Goal: Transaction & Acquisition: Download file/media

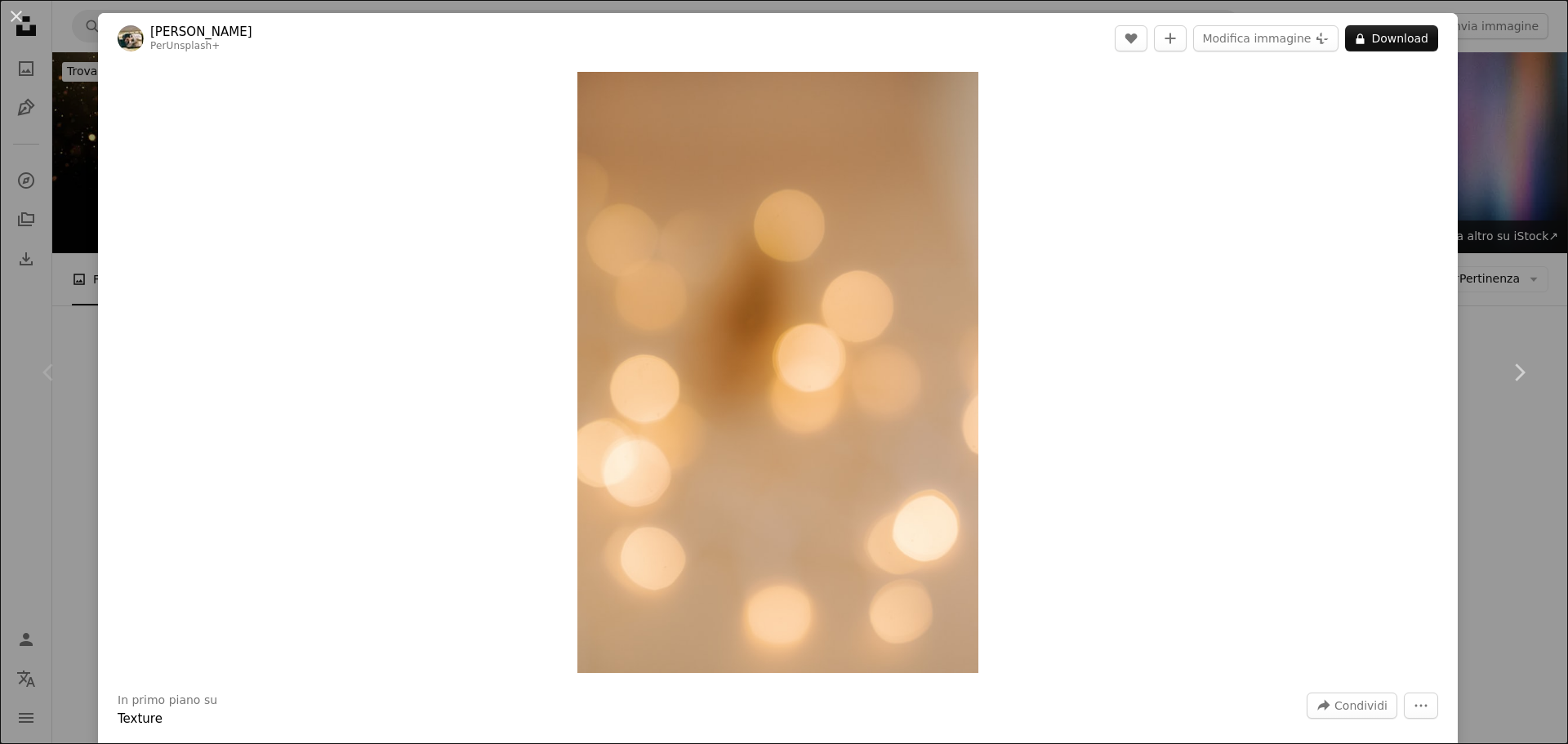
scroll to position [490, 0]
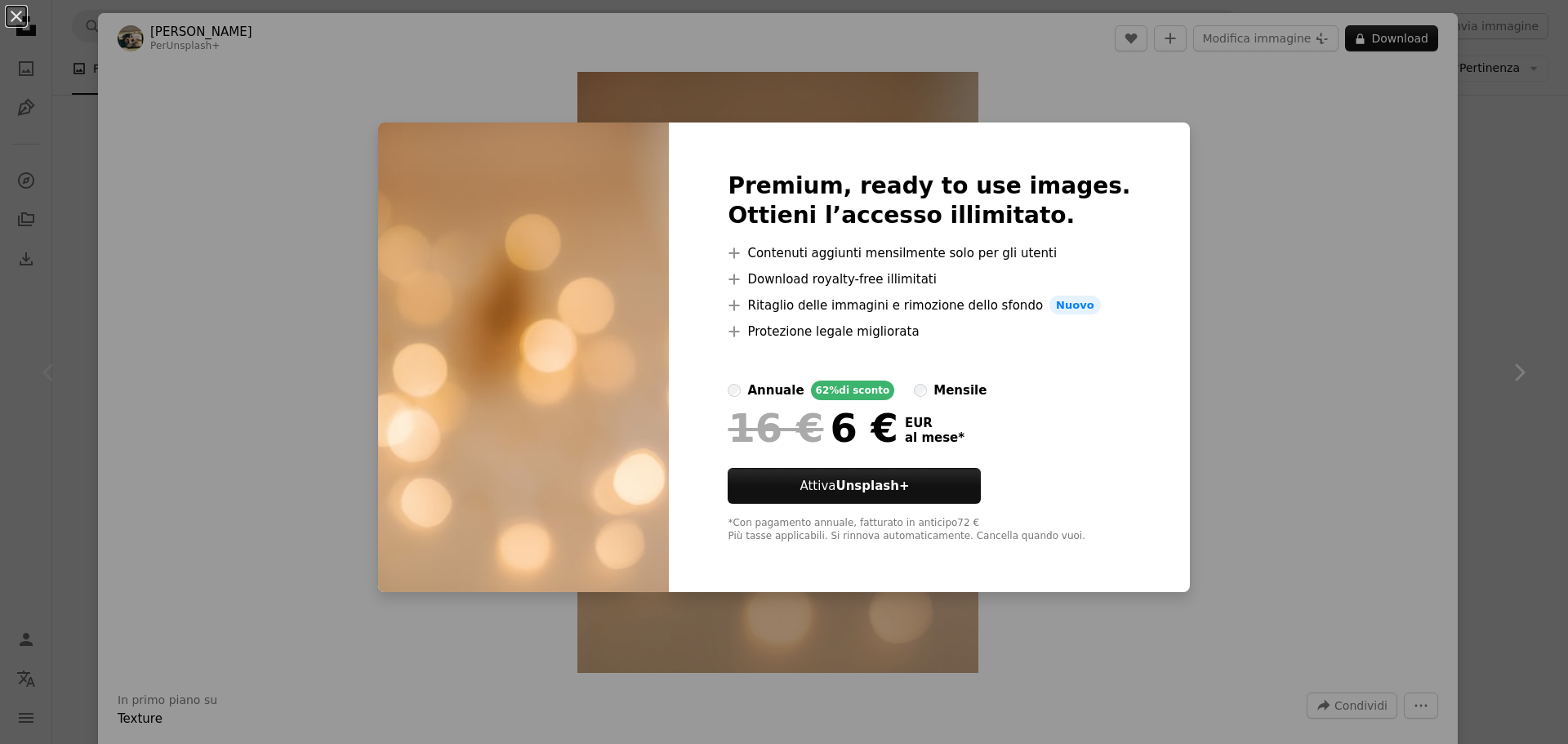
click at [1163, 239] on div "An X shape Premium, ready to use images. Ottieni l’accesso illimitato. A plus s…" at bounding box center [784, 372] width 1568 height 744
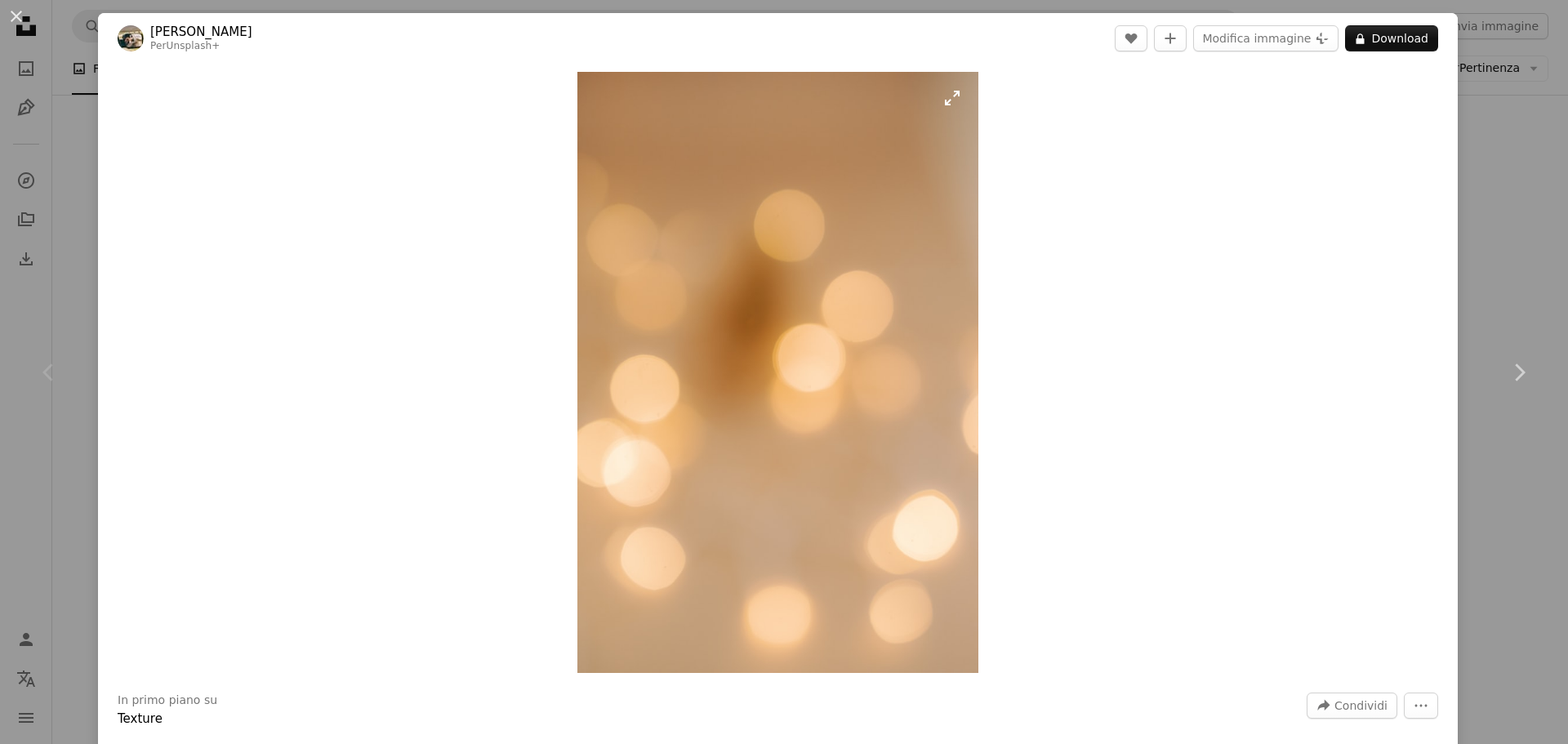
click at [923, 316] on img "Ingrandisci questa immagine" at bounding box center [777, 372] width 401 height 601
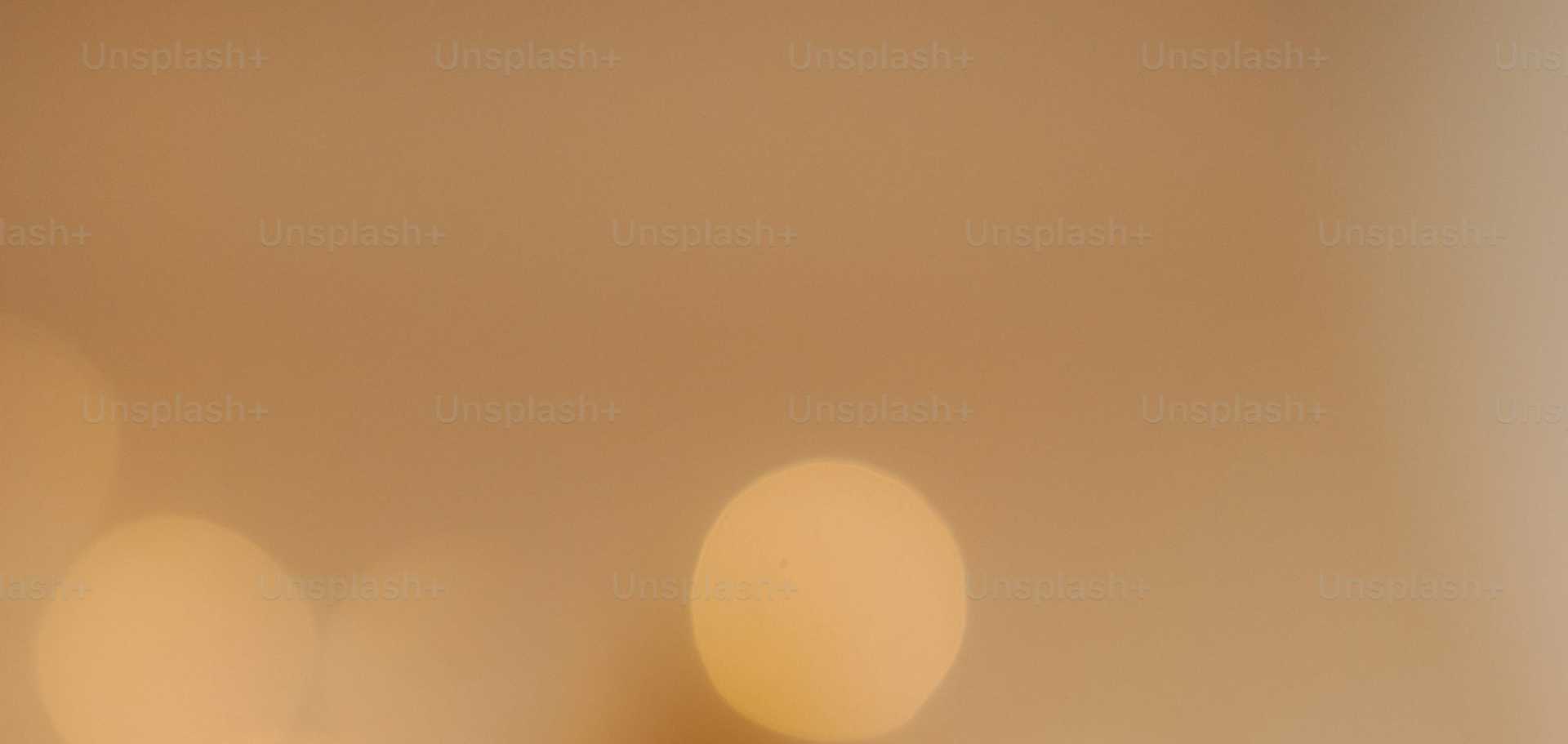
scroll to position [787, 0]
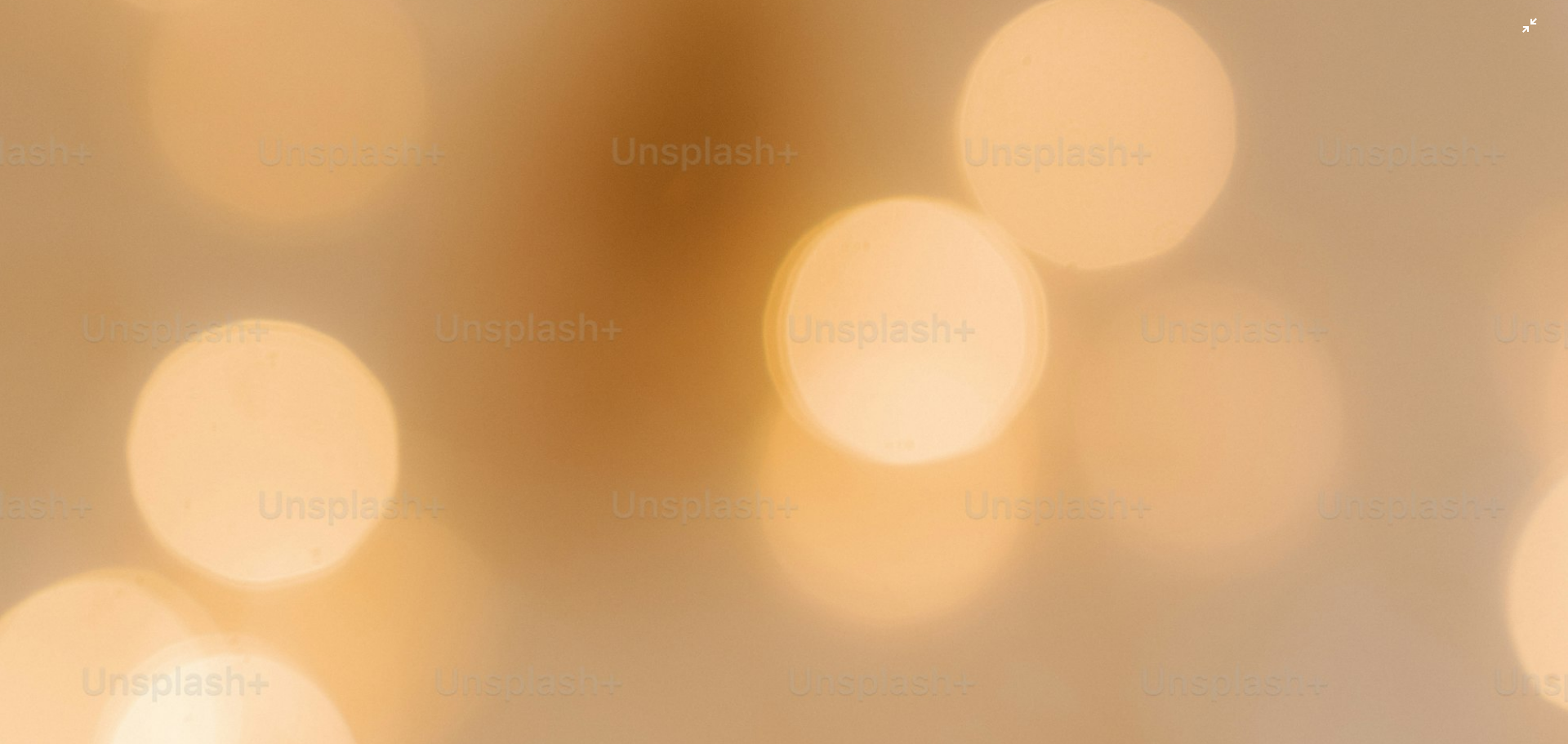
click at [923, 316] on img "Rimpicciolisci questa immagine" at bounding box center [784, 389] width 1570 height 2354
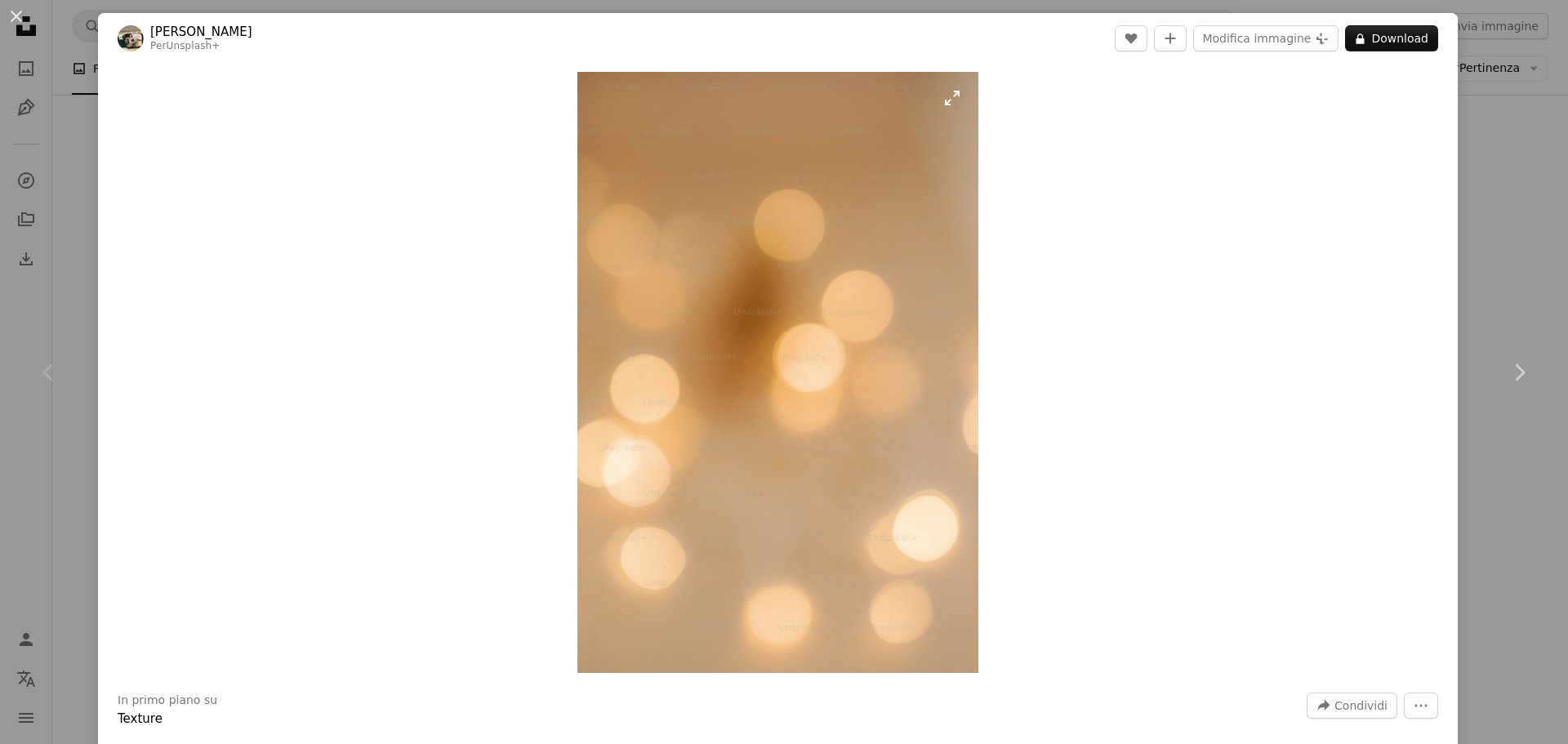
click at [923, 316] on img "Ingrandisci questa immagine" at bounding box center [777, 372] width 401 height 601
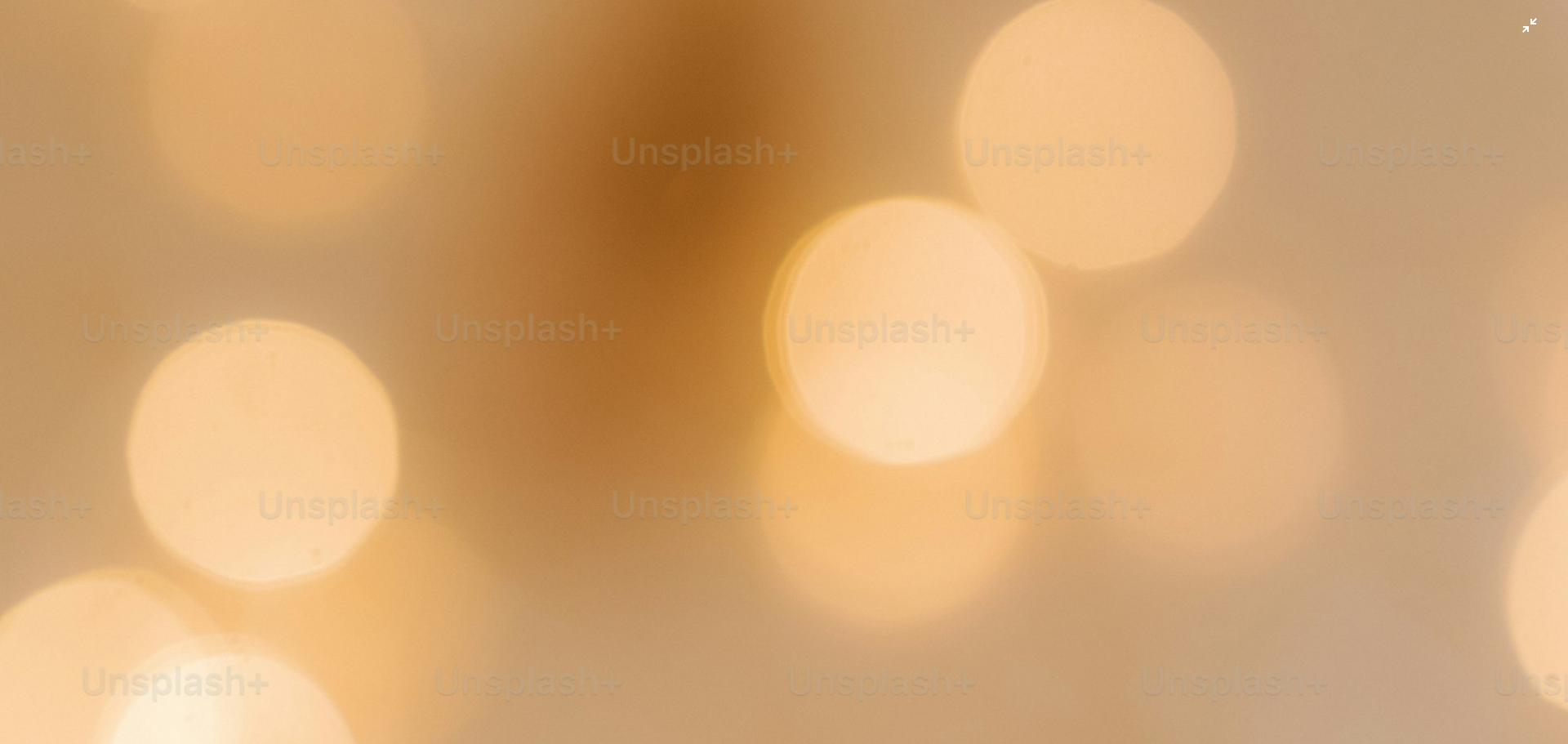
click at [923, 316] on img "Rimpicciolisci questa immagine" at bounding box center [784, 389] width 1570 height 2354
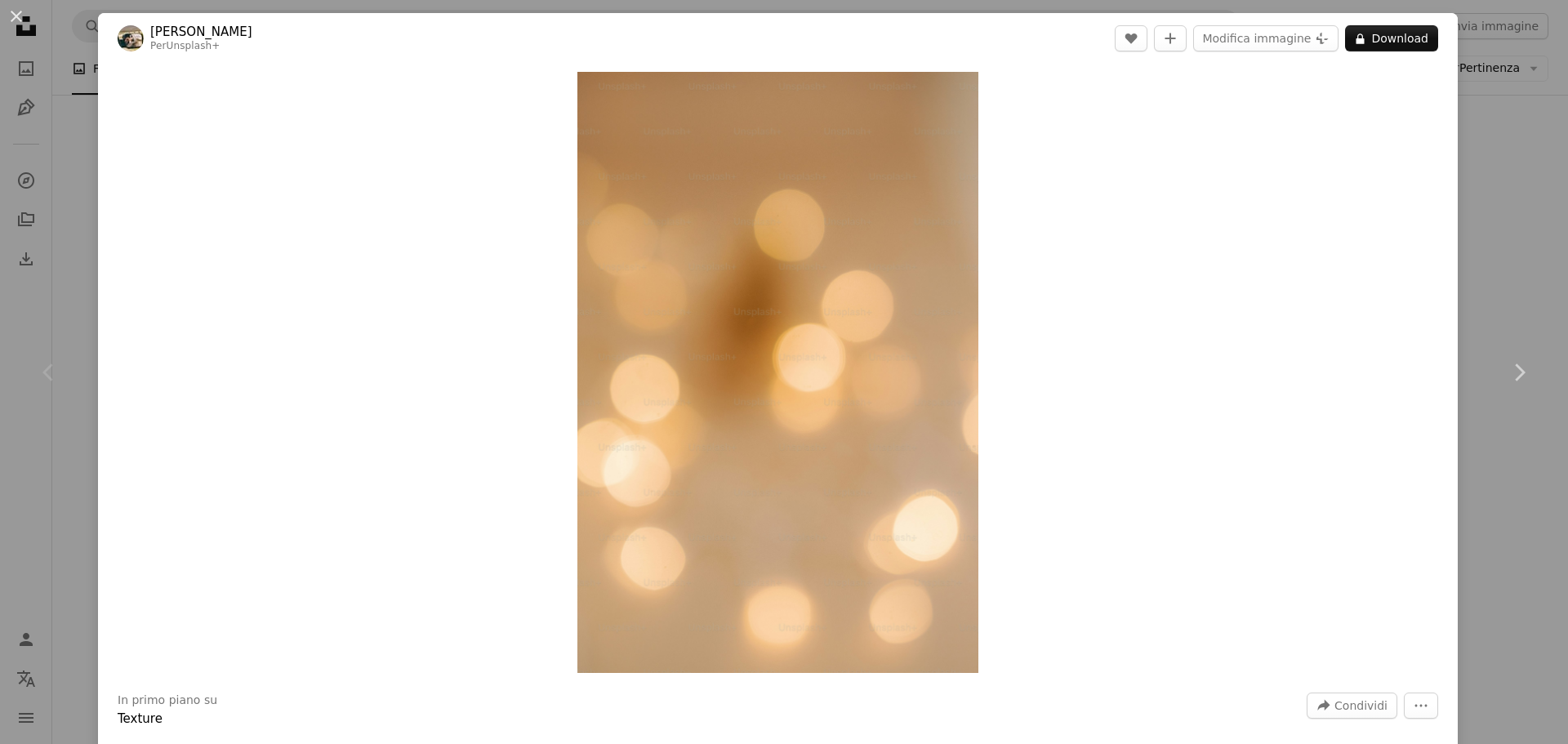
click at [1519, 254] on div "An X shape Chevron left Chevron right [PERSON_NAME] Unsplash+ A heart A plus si…" at bounding box center [784, 372] width 1568 height 744
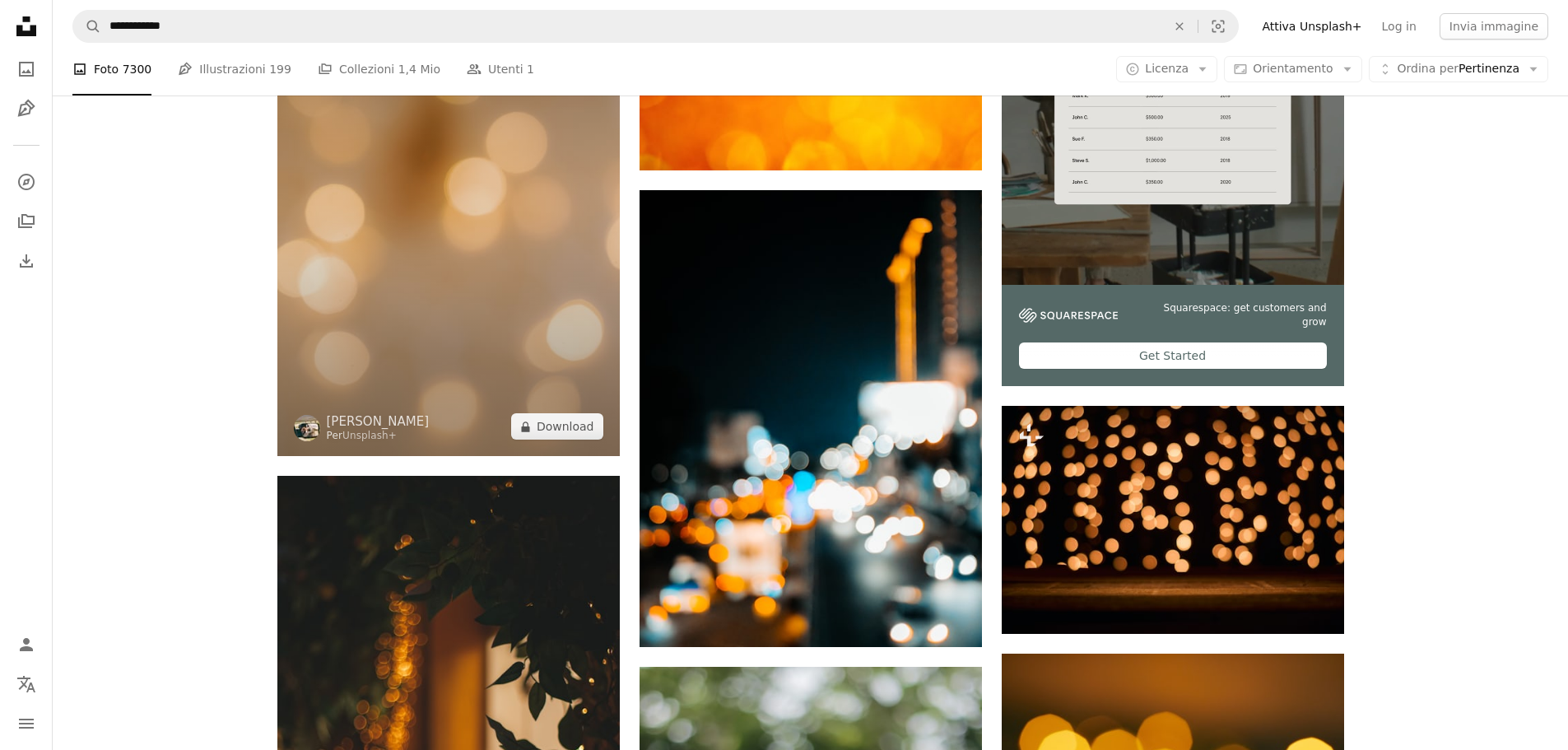
click at [524, 301] on img at bounding box center [449, 199] width 343 height 514
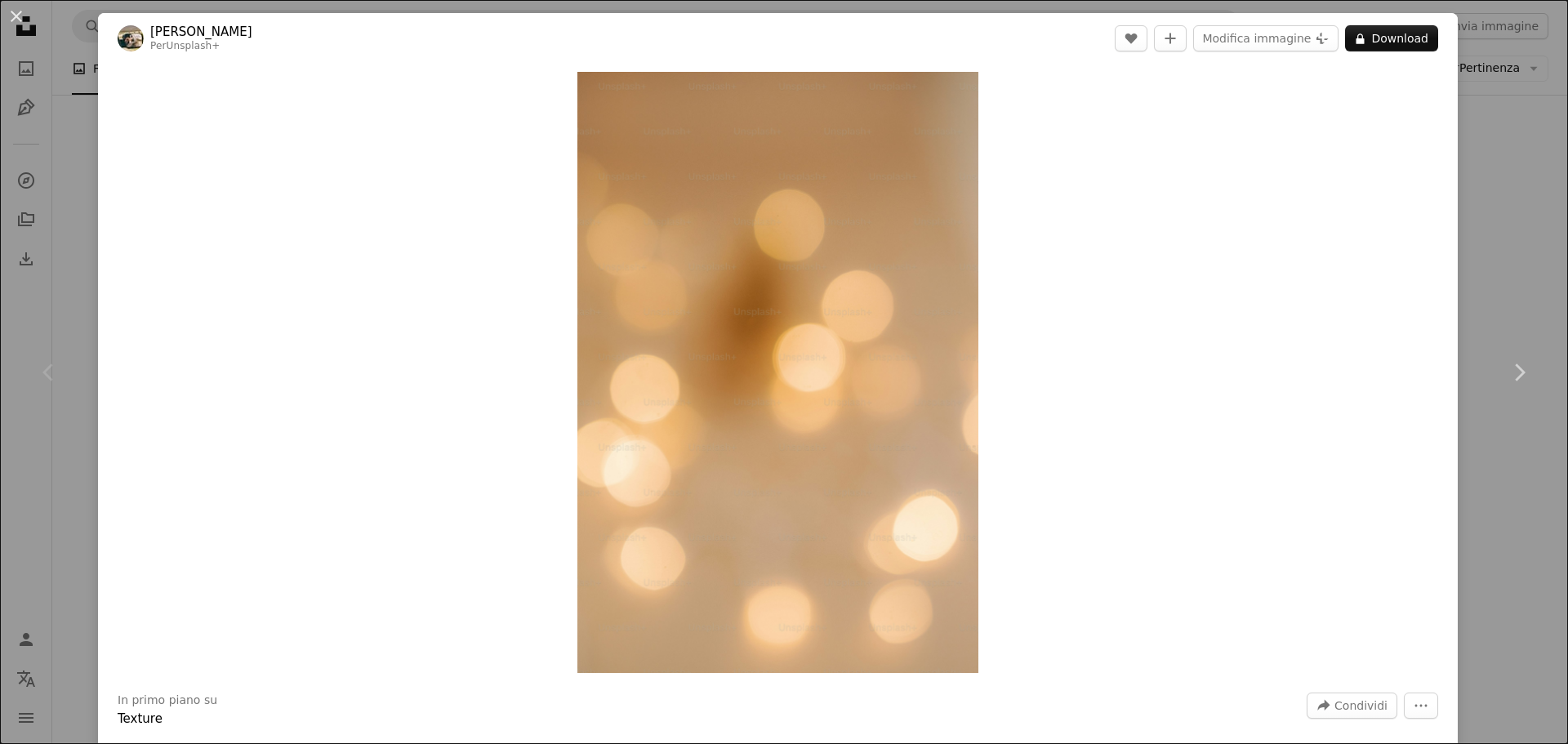
click at [1503, 236] on div "An X shape Chevron left Chevron right [PERSON_NAME] Unsplash+ A heart A plus si…" at bounding box center [784, 372] width 1568 height 744
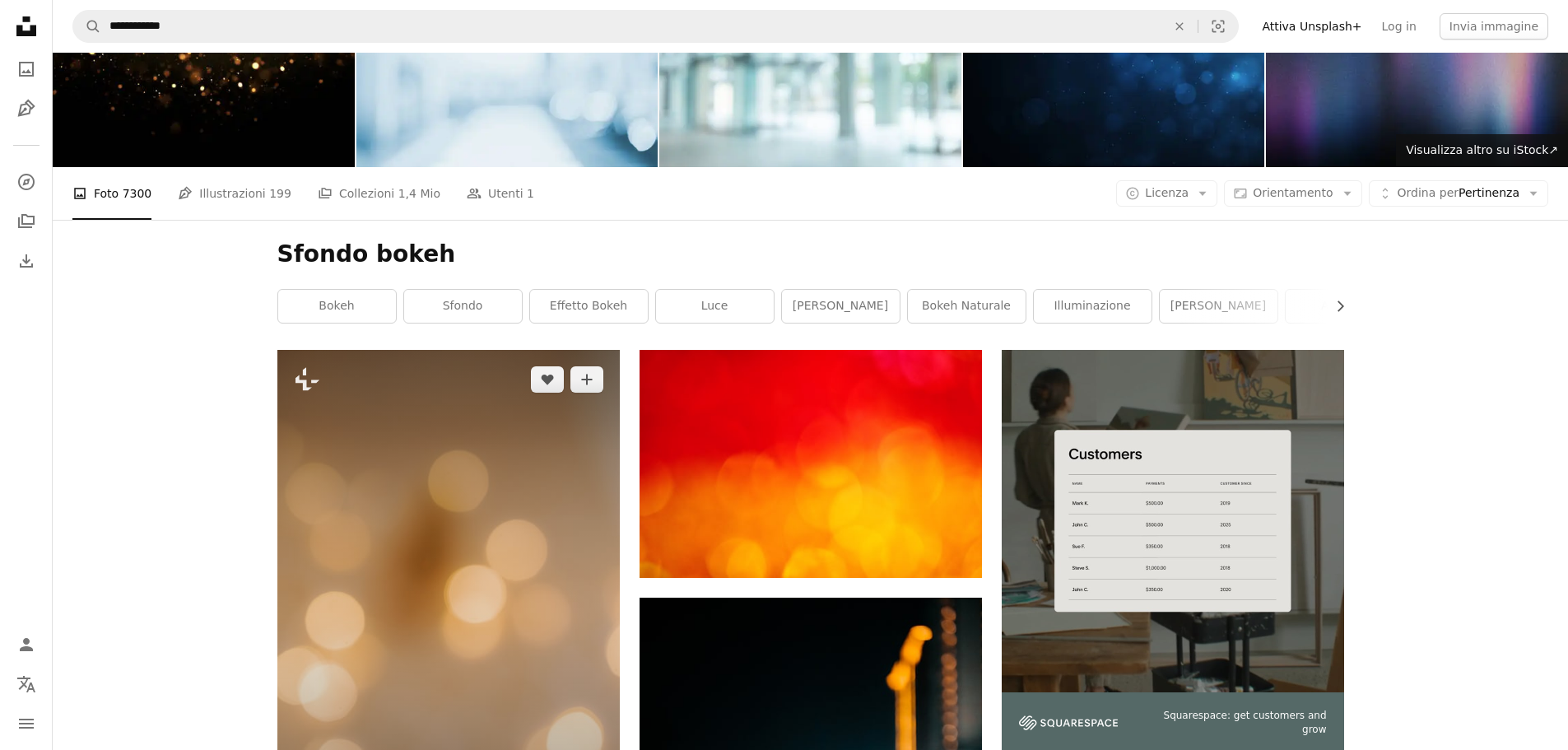
scroll to position [82, 0]
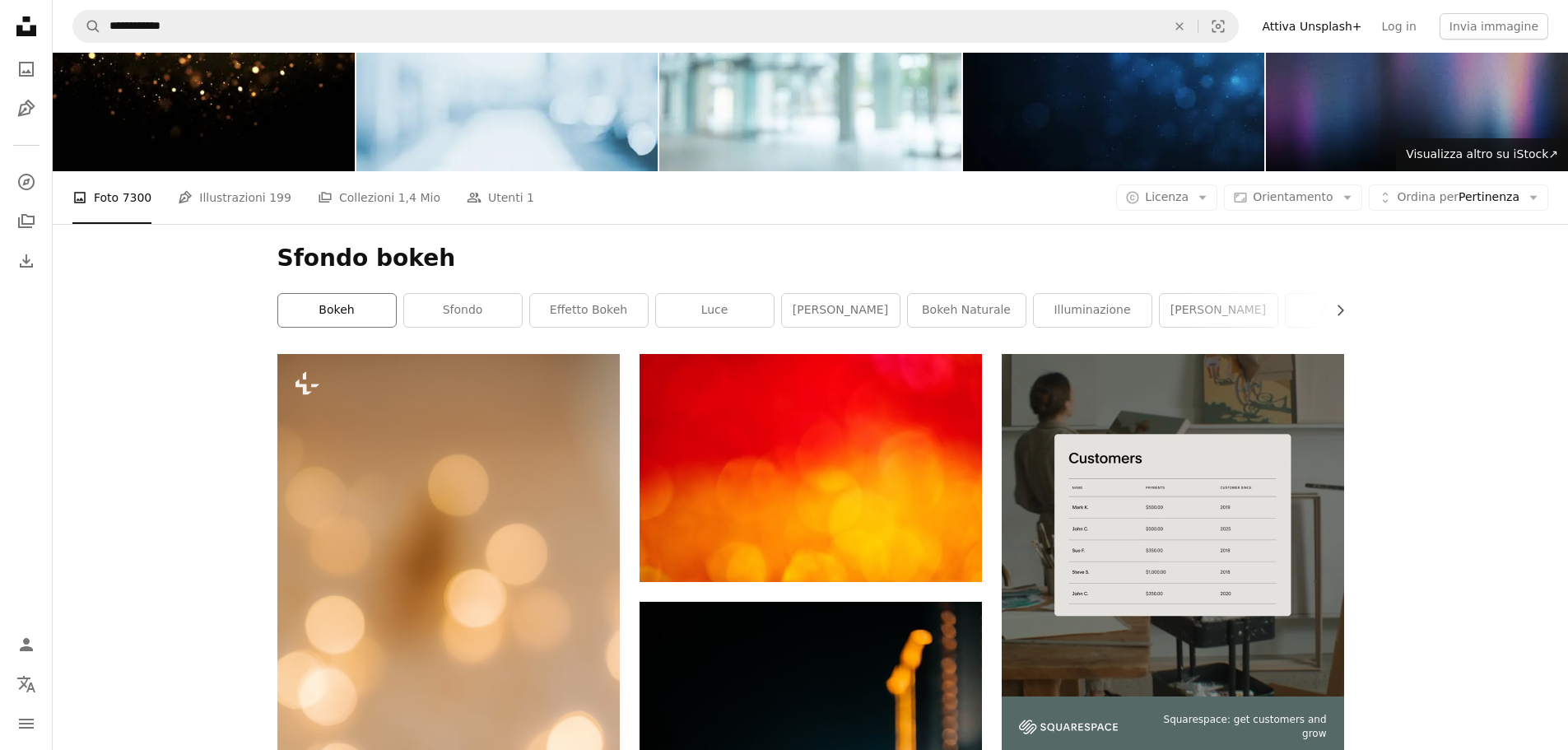
click at [365, 301] on link "bokeh" at bounding box center [338, 309] width 118 height 33
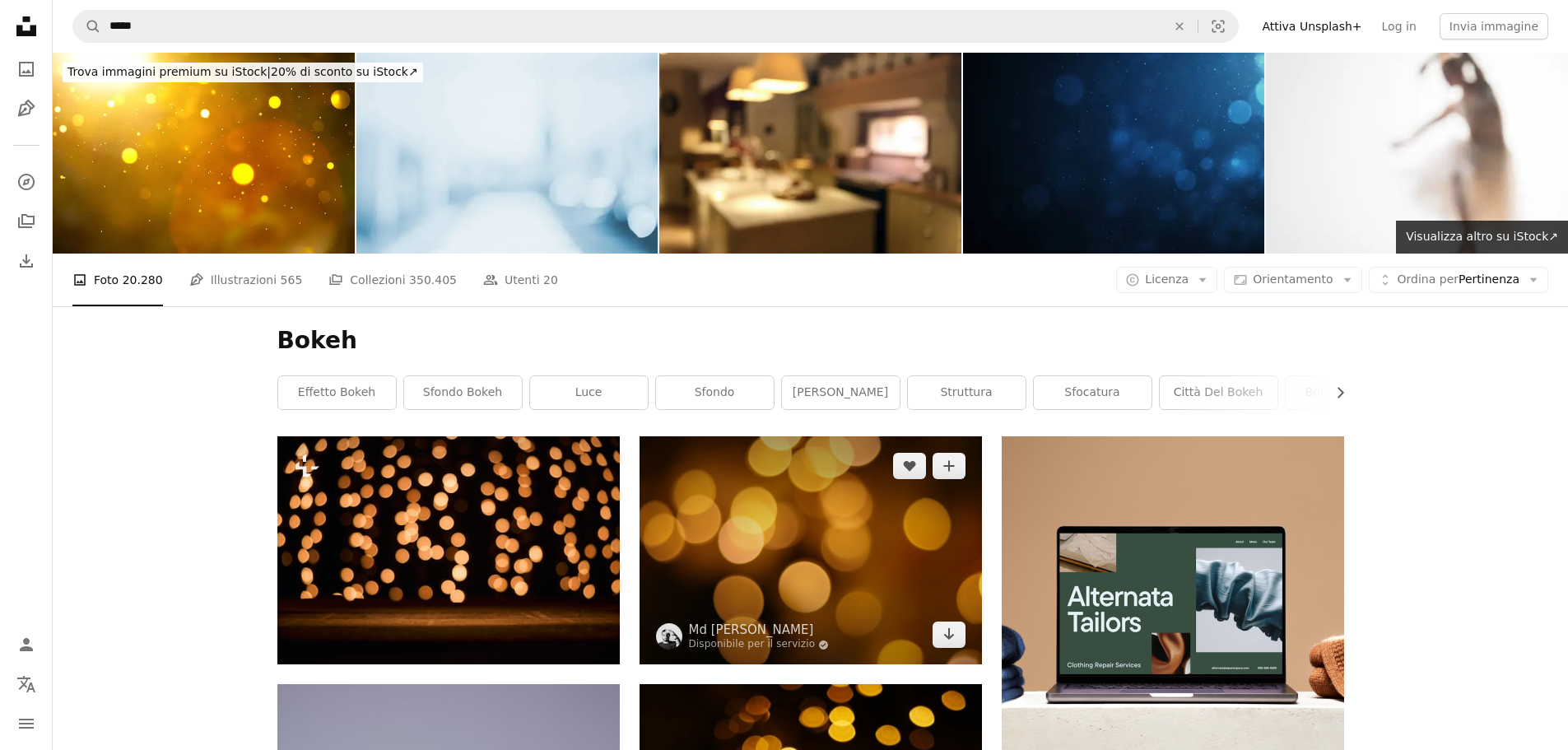
click at [791, 504] on img at bounding box center [811, 550] width 343 height 228
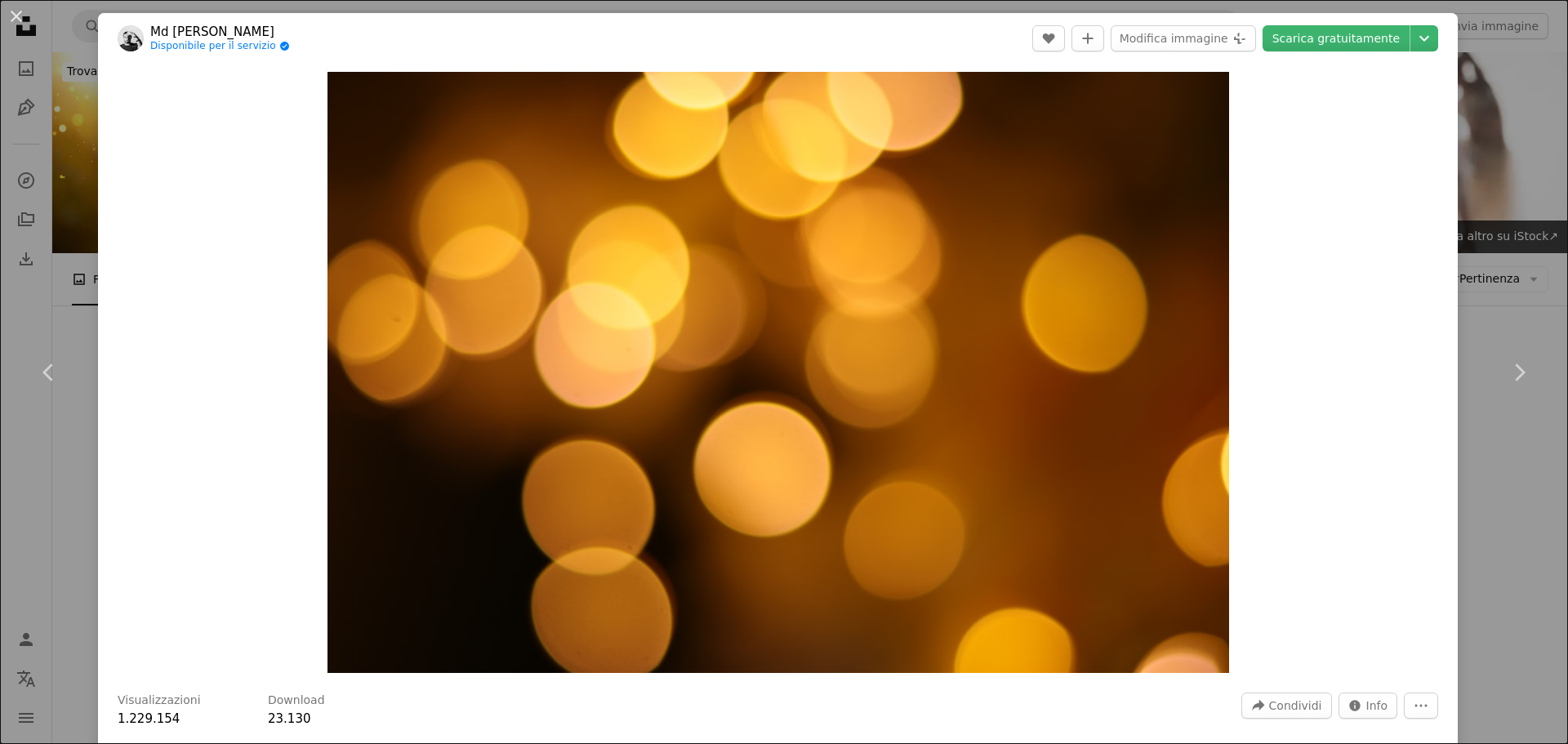
click at [1503, 483] on div "An X shape Chevron left Chevron right Md Mahdi Disponibile per il servizio A ch…" at bounding box center [784, 372] width 1568 height 744
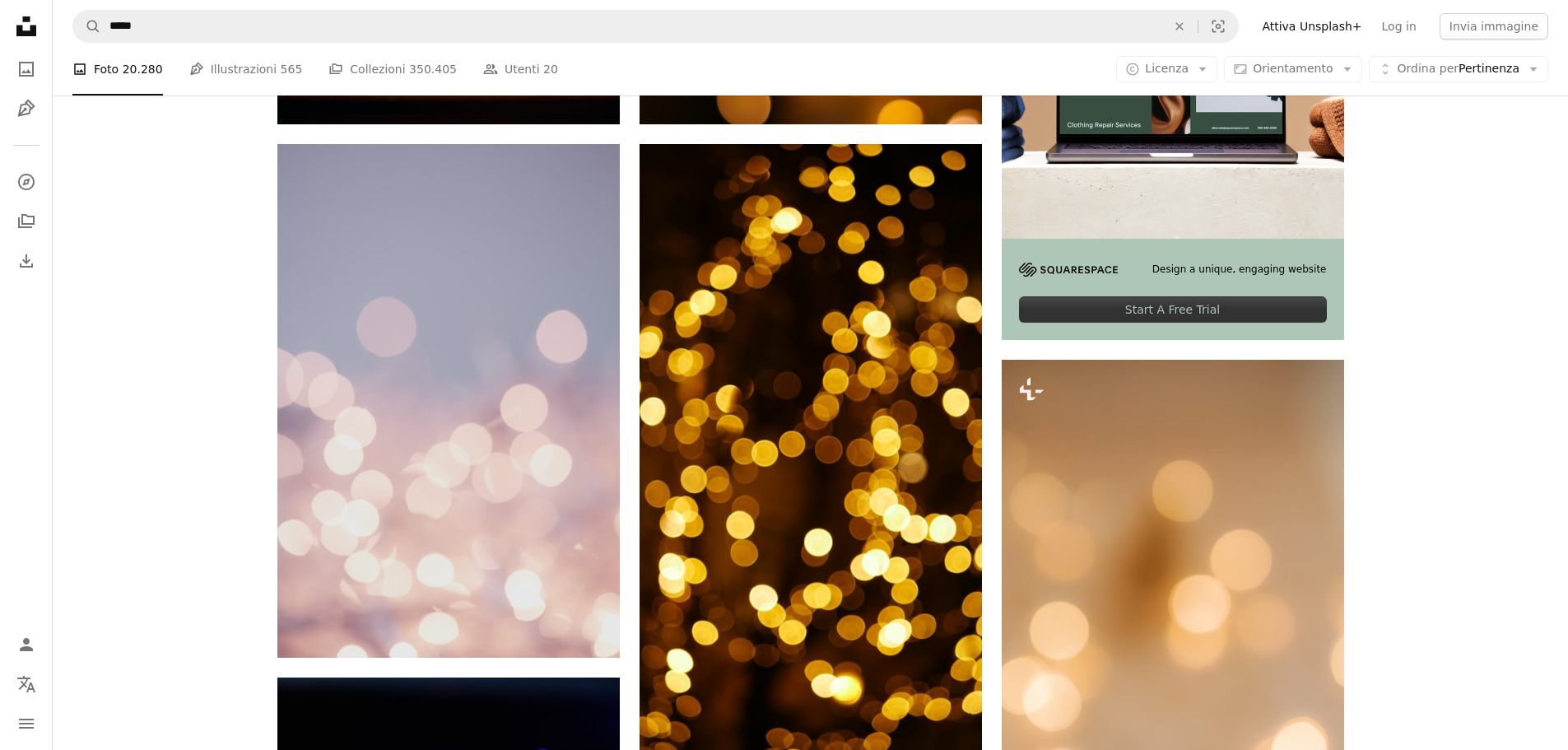
scroll to position [576, 0]
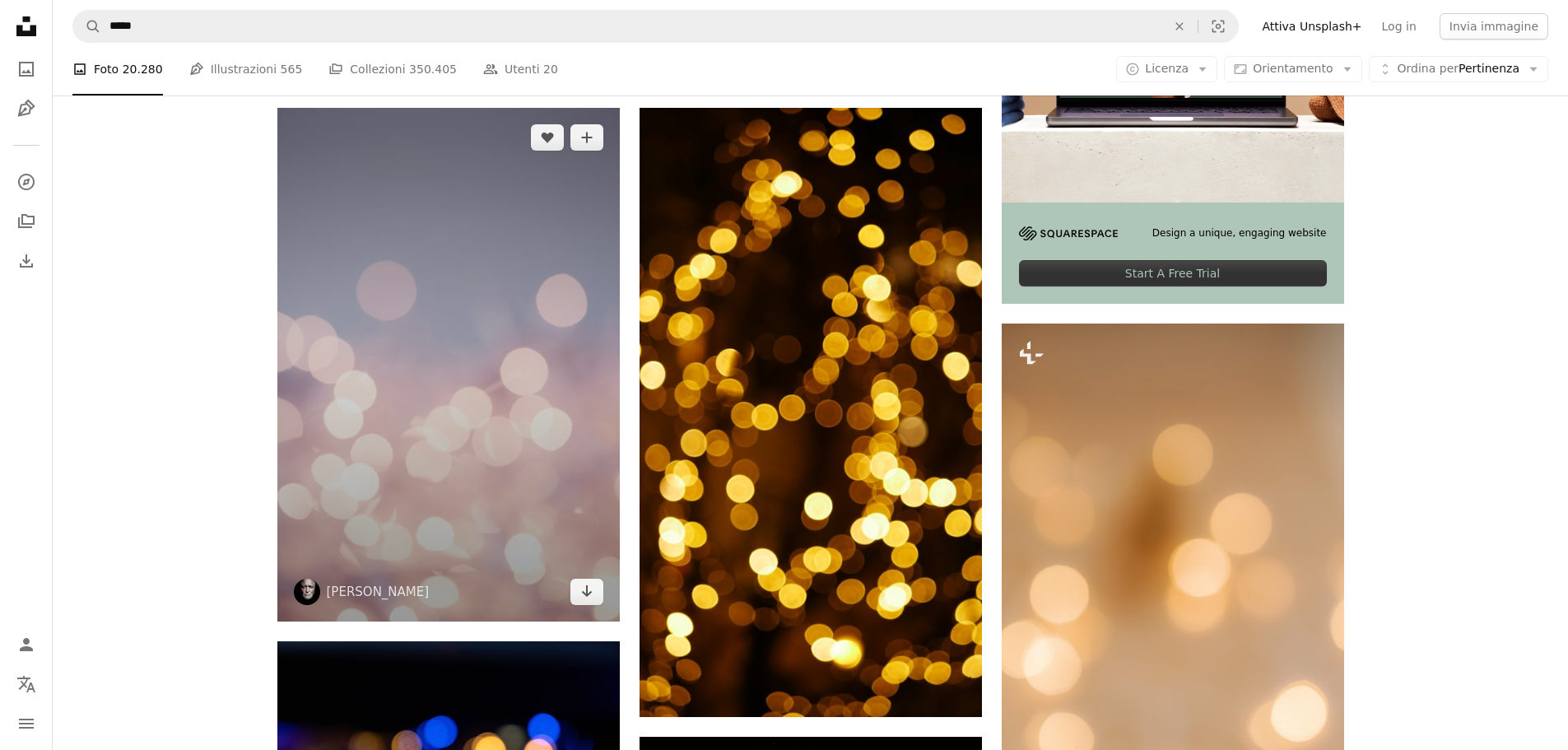
click at [547, 421] on img at bounding box center [449, 364] width 343 height 514
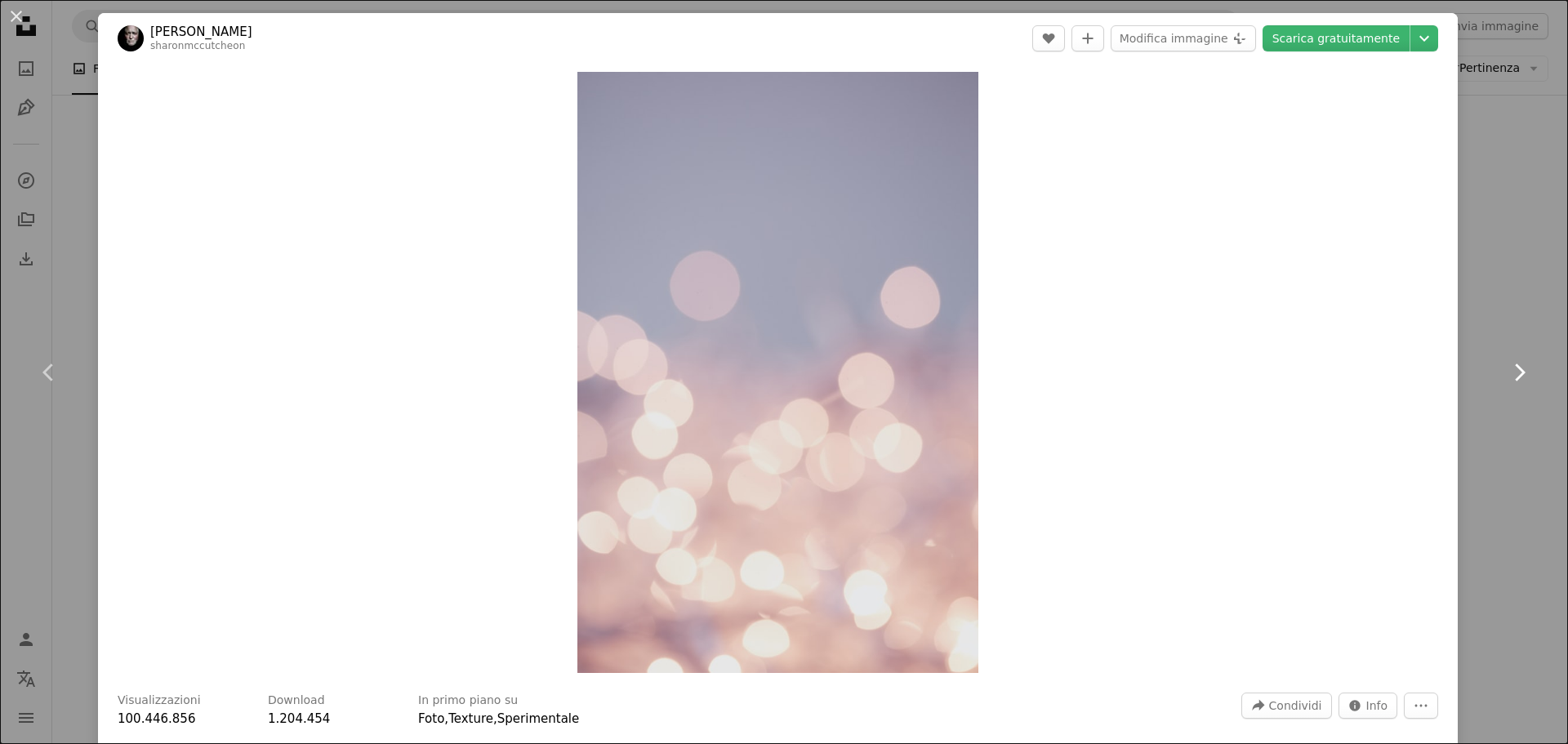
click at [1505, 342] on link "Chevron right" at bounding box center [1519, 372] width 98 height 156
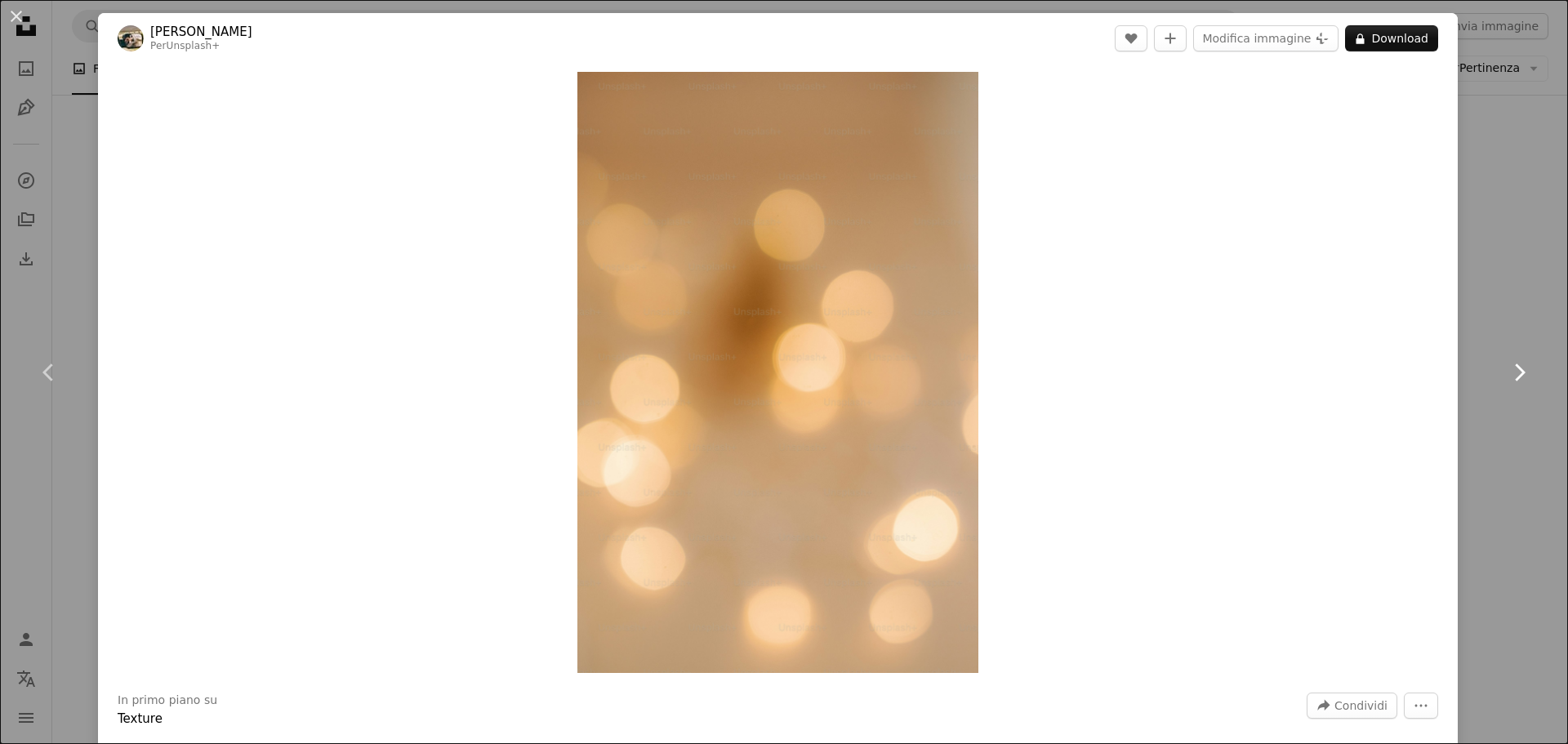
click at [1504, 316] on link "Chevron right" at bounding box center [1519, 372] width 98 height 156
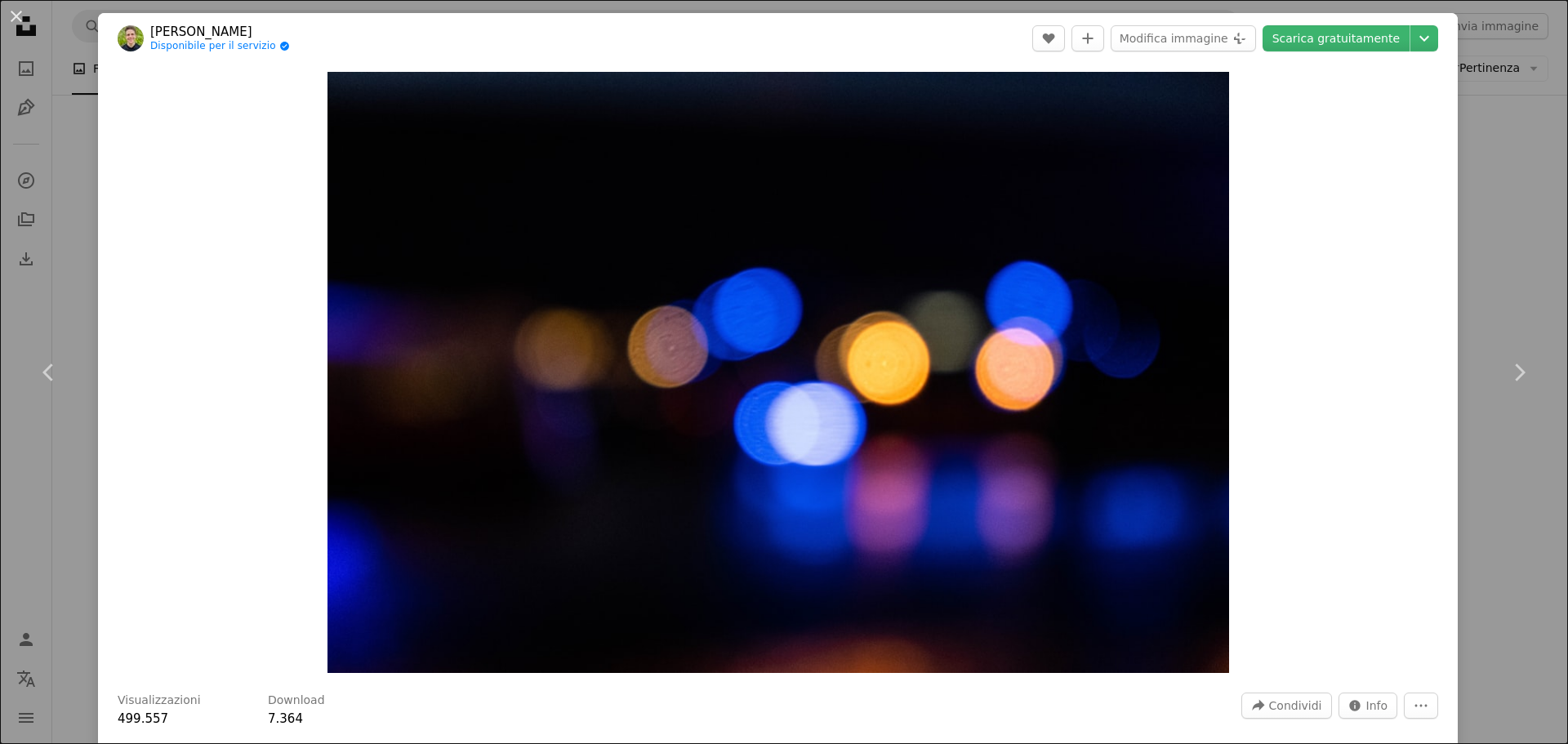
click at [1496, 281] on div "An X shape Chevron left Chevron right [PERSON_NAME] Disponibile per il servizio…" at bounding box center [784, 372] width 1568 height 744
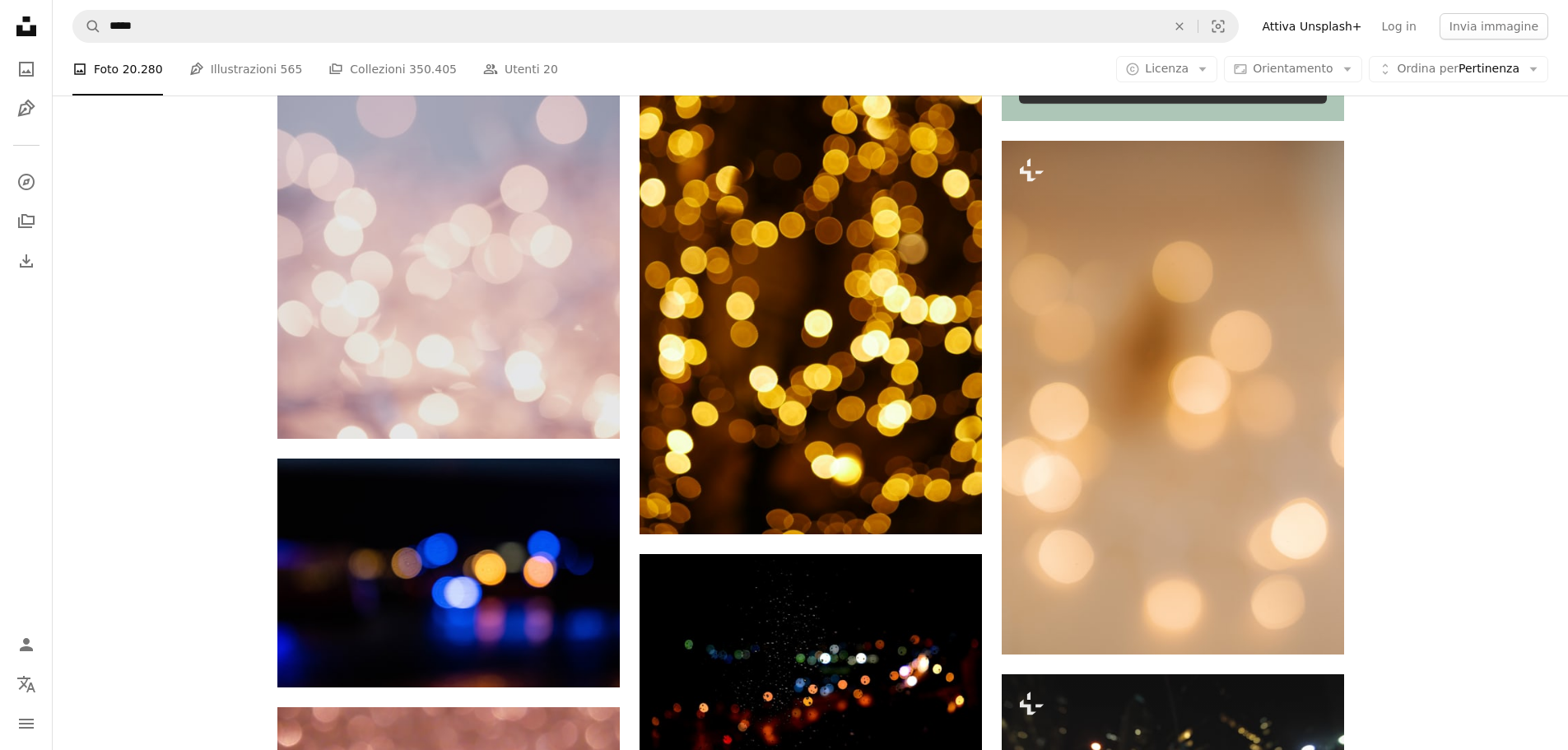
scroll to position [823, 0]
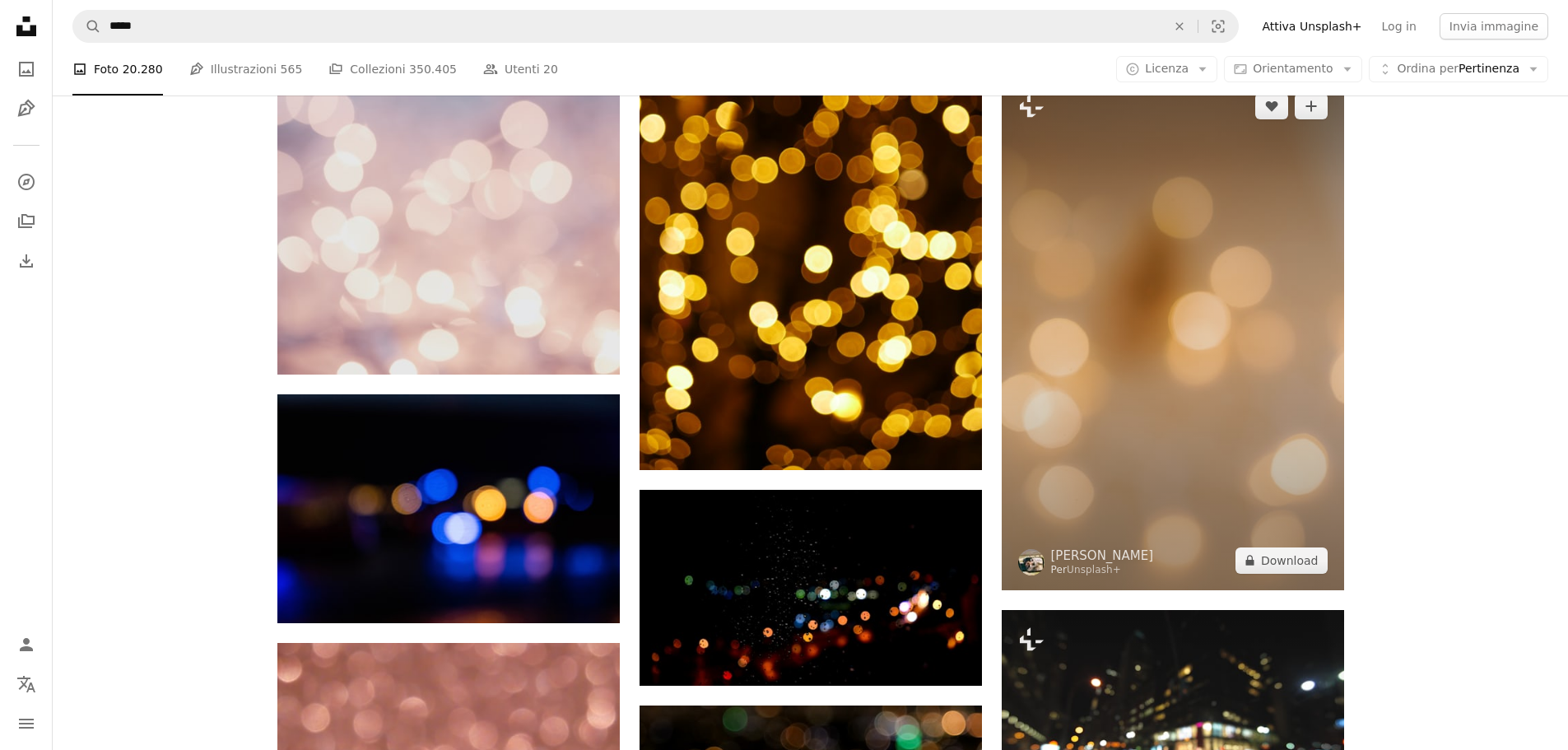
click at [1276, 442] on img at bounding box center [1173, 333] width 343 height 514
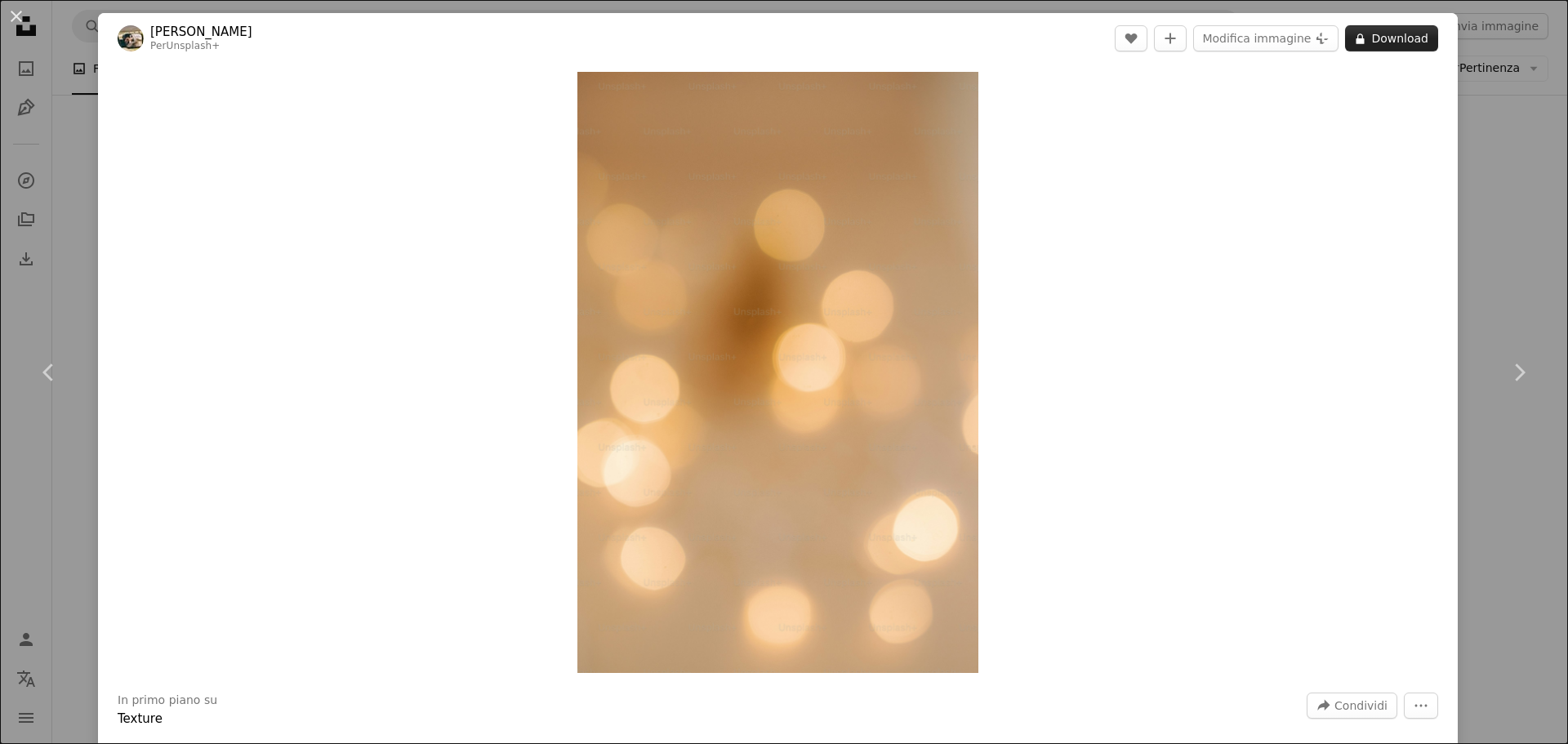
click at [1356, 39] on icon at bounding box center [1360, 38] width 8 height 10
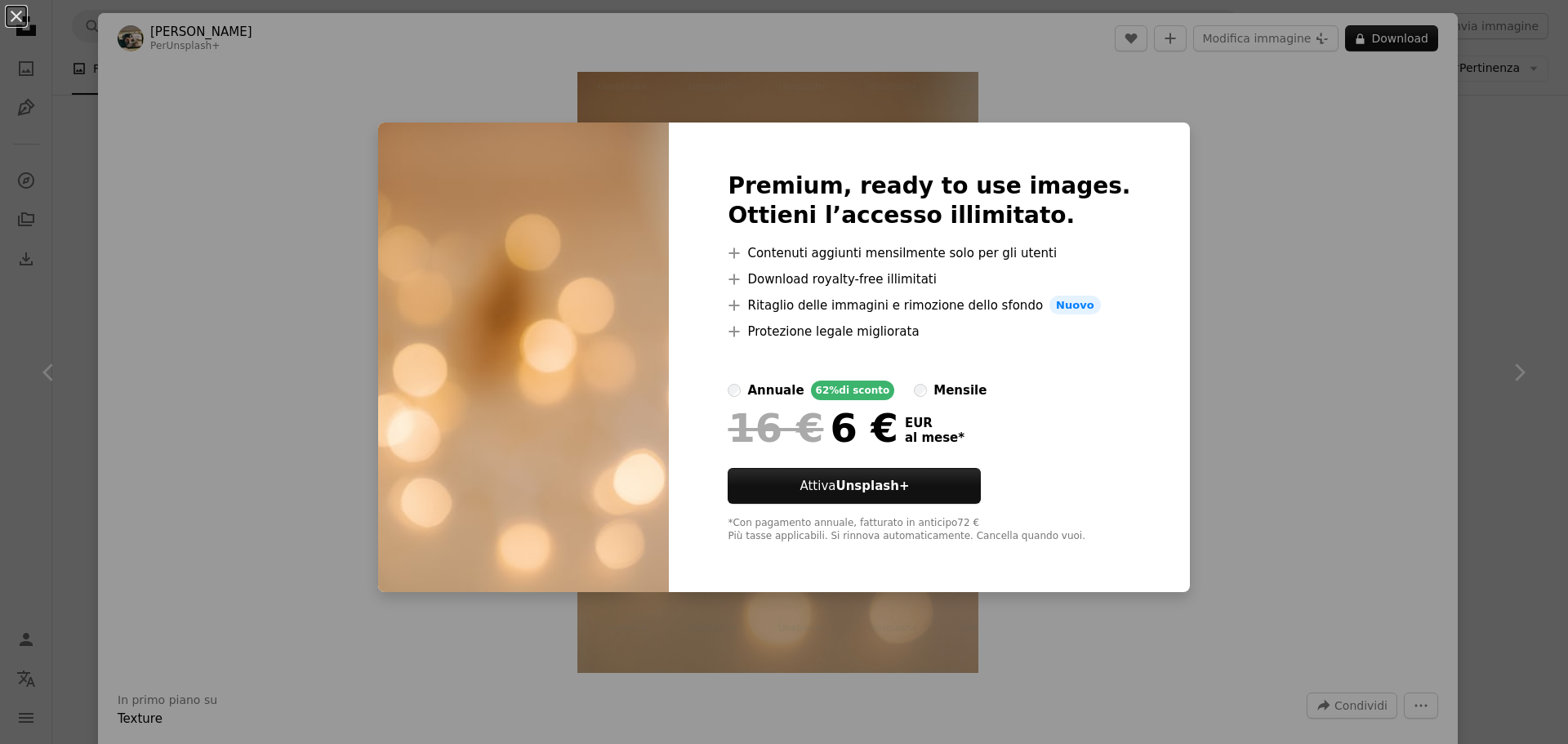
click at [1301, 173] on div "An X shape Premium, ready to use images. Ottieni l’accesso illimitato. A plus s…" at bounding box center [784, 372] width 1568 height 744
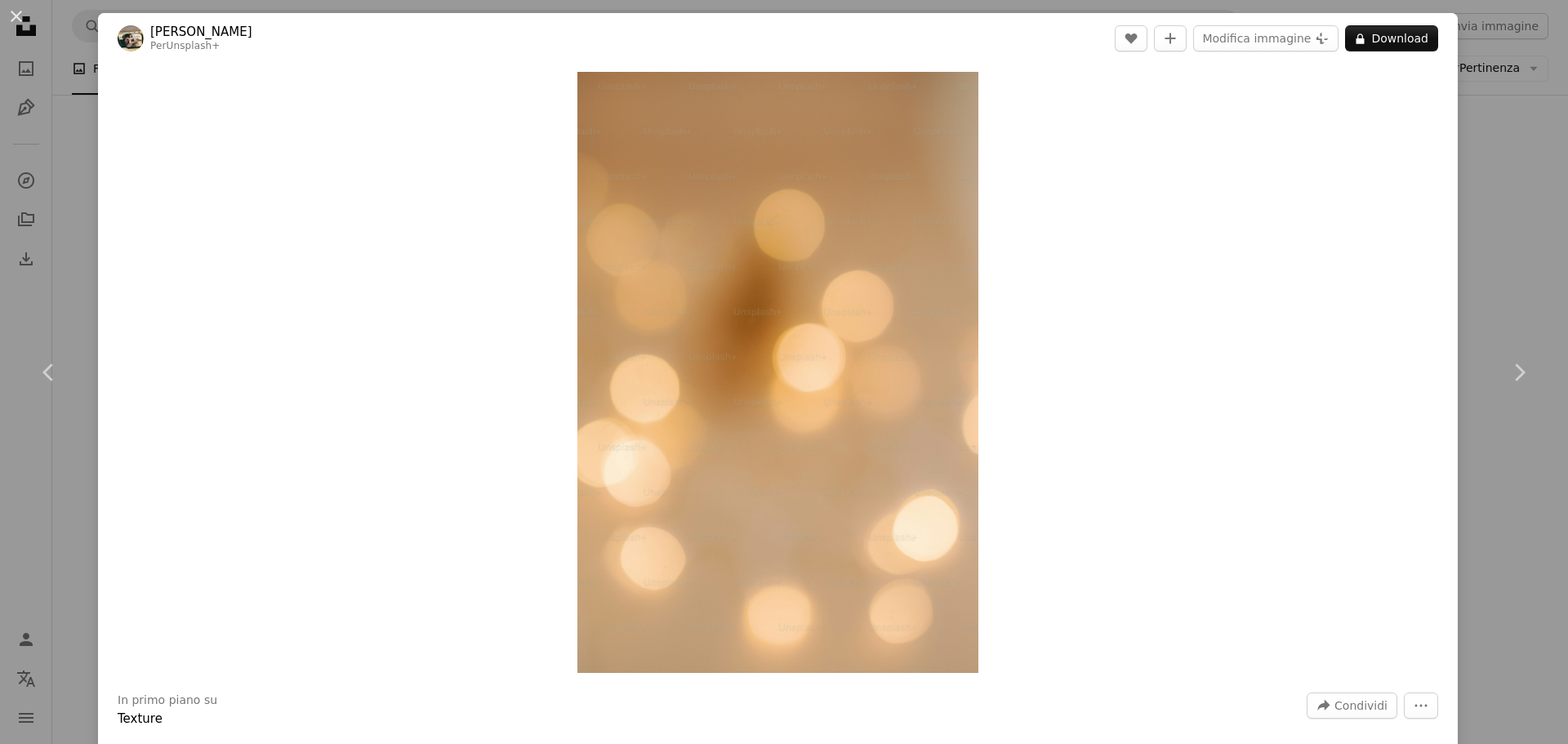
click at [1467, 247] on div "An X shape Chevron left Chevron right [PERSON_NAME] Unsplash+ A heart A plus si…" at bounding box center [784, 372] width 1568 height 744
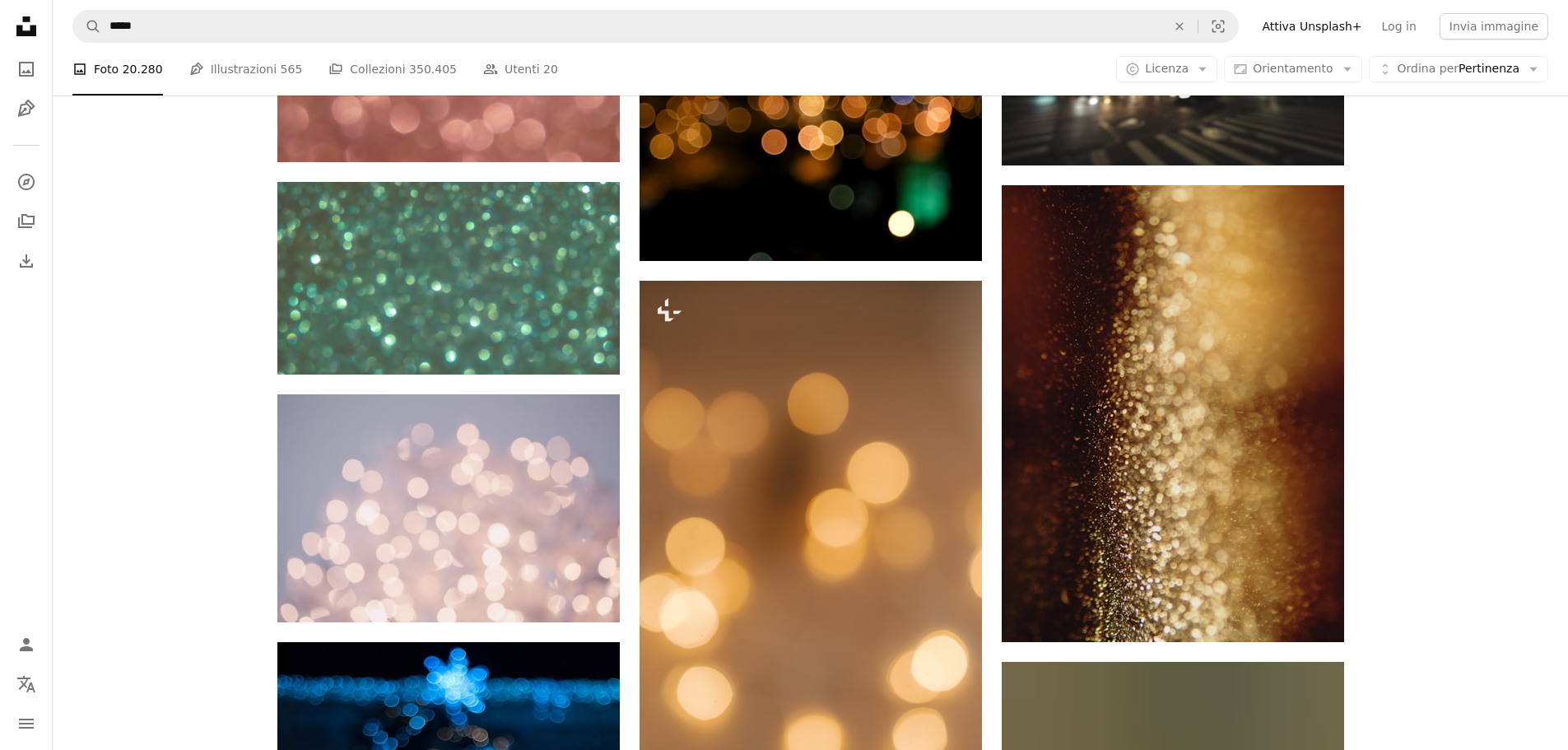
scroll to position [1728, 0]
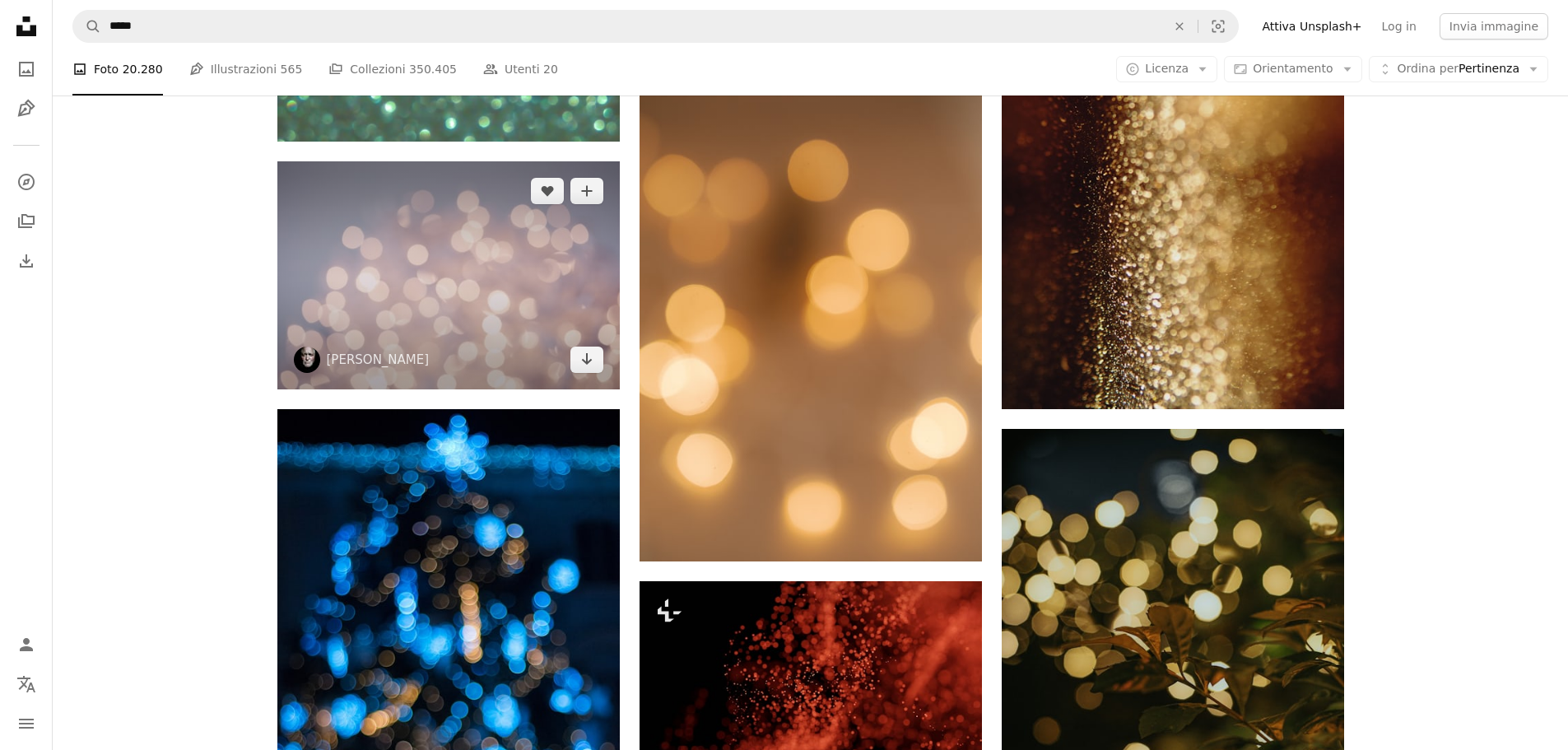
click at [417, 267] on img at bounding box center [449, 275] width 343 height 228
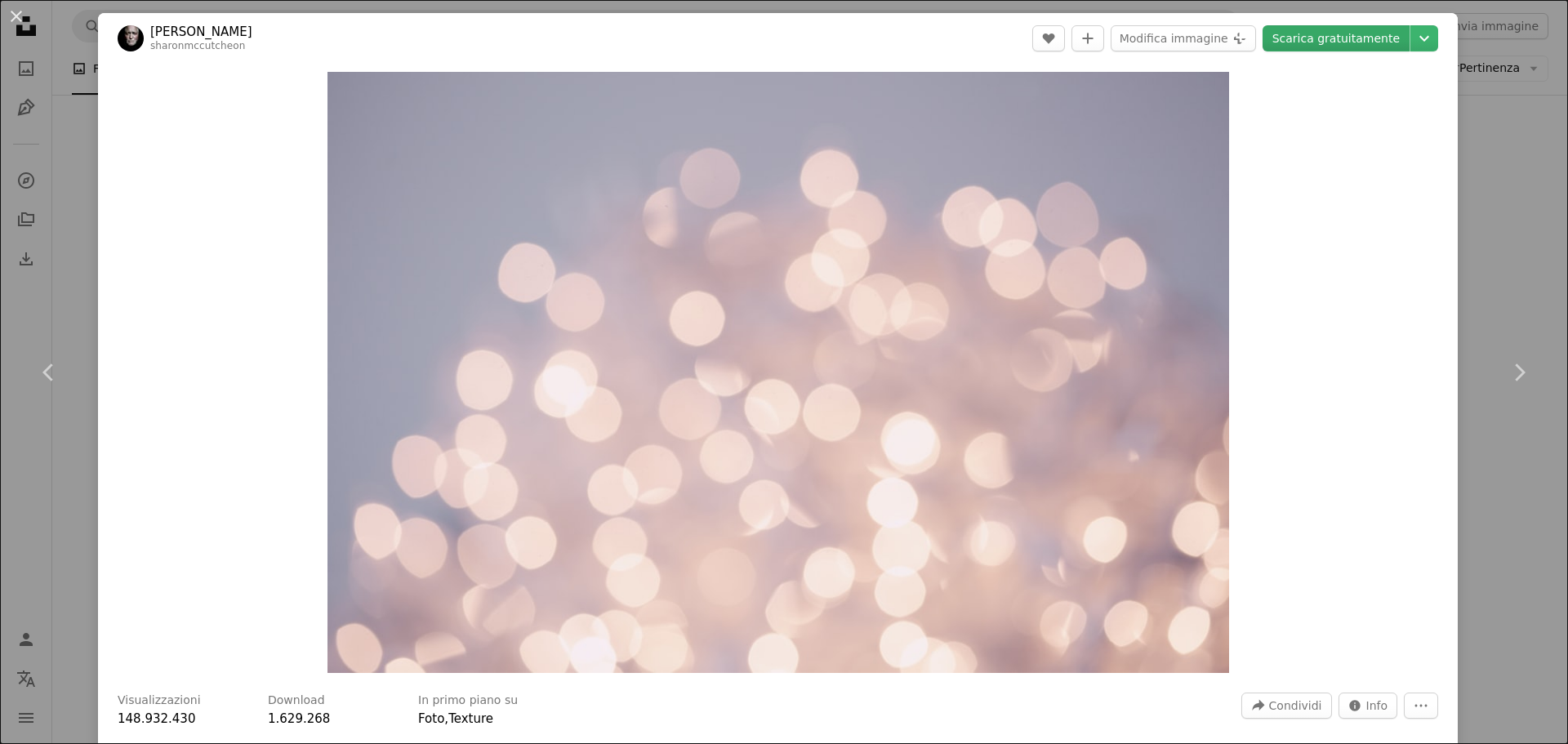
click at [1304, 43] on link "Scarica gratuitamente" at bounding box center [1336, 38] width 147 height 26
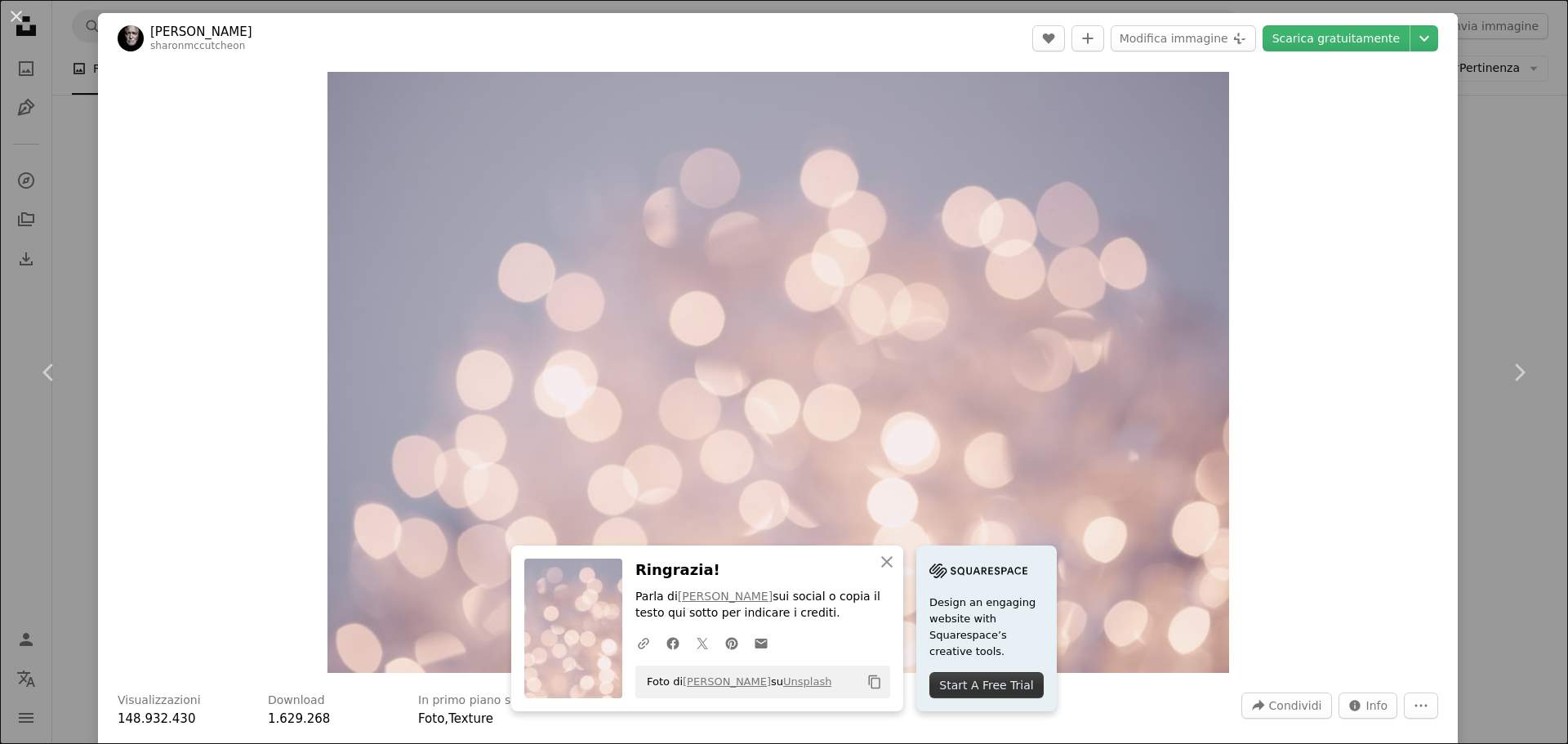
click at [1519, 193] on div "An X shape Chevron left Chevron right [PERSON_NAME] sharonmccutcheon A heart A …" at bounding box center [784, 372] width 1568 height 744
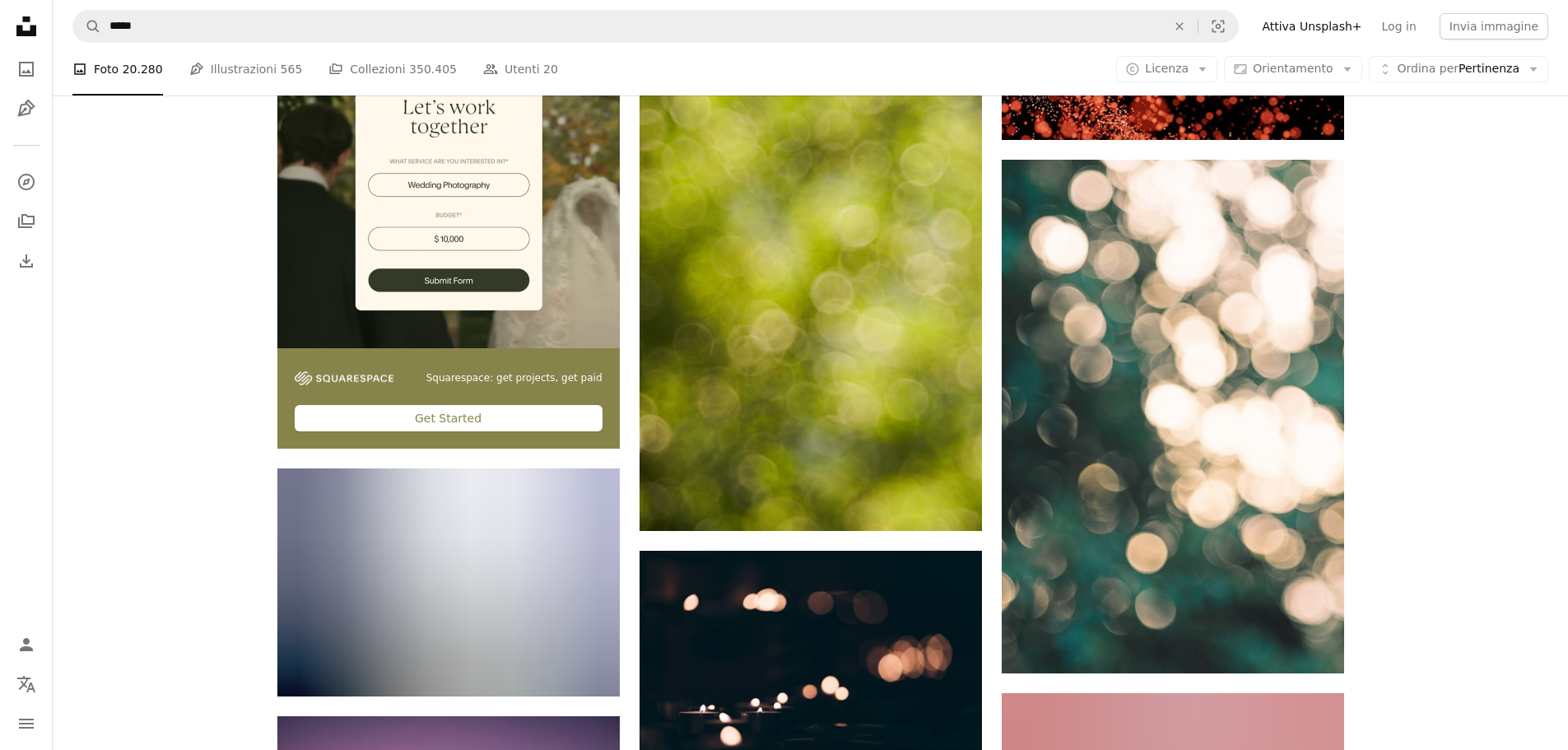
scroll to position [3293, 0]
